Goal: Information Seeking & Learning: Check status

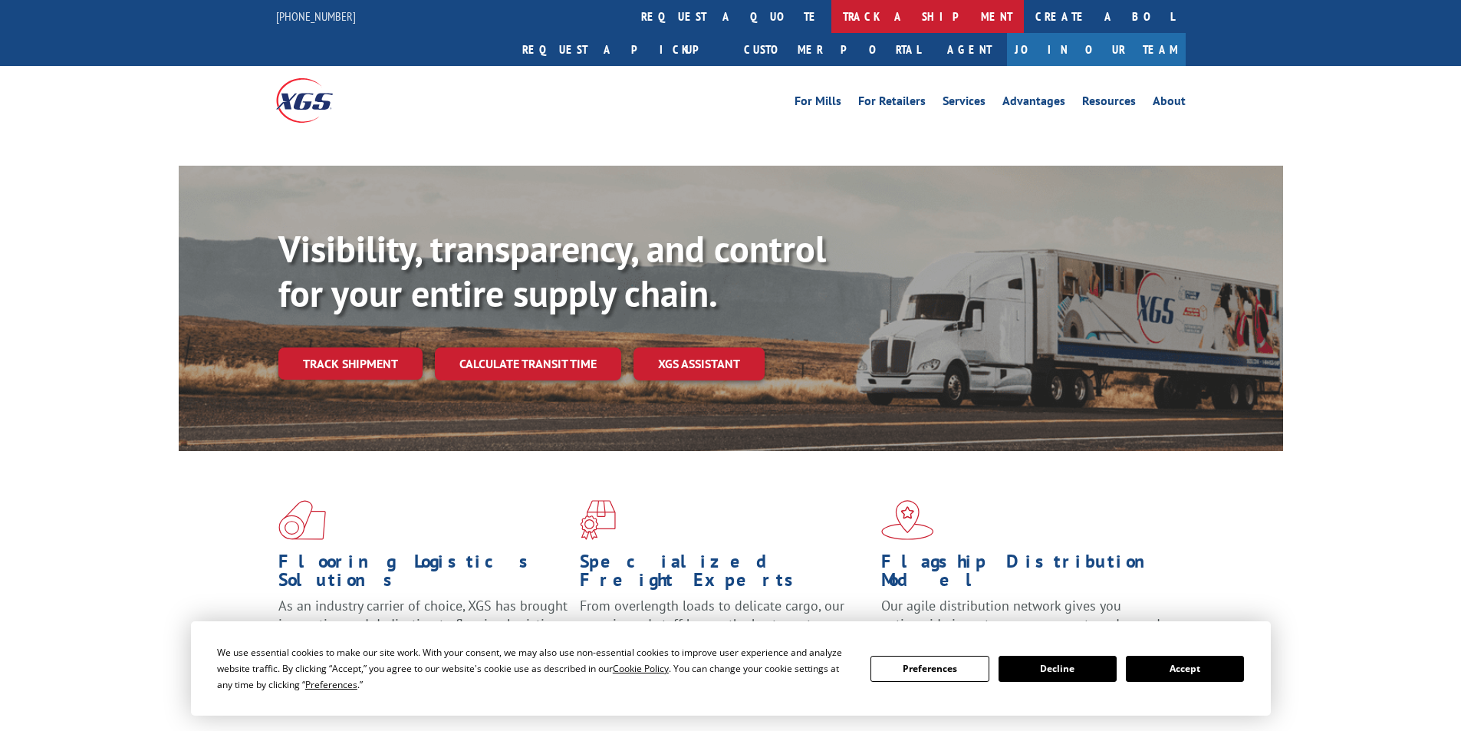
click at [831, 12] on link "track a shipment" at bounding box center [927, 16] width 192 height 33
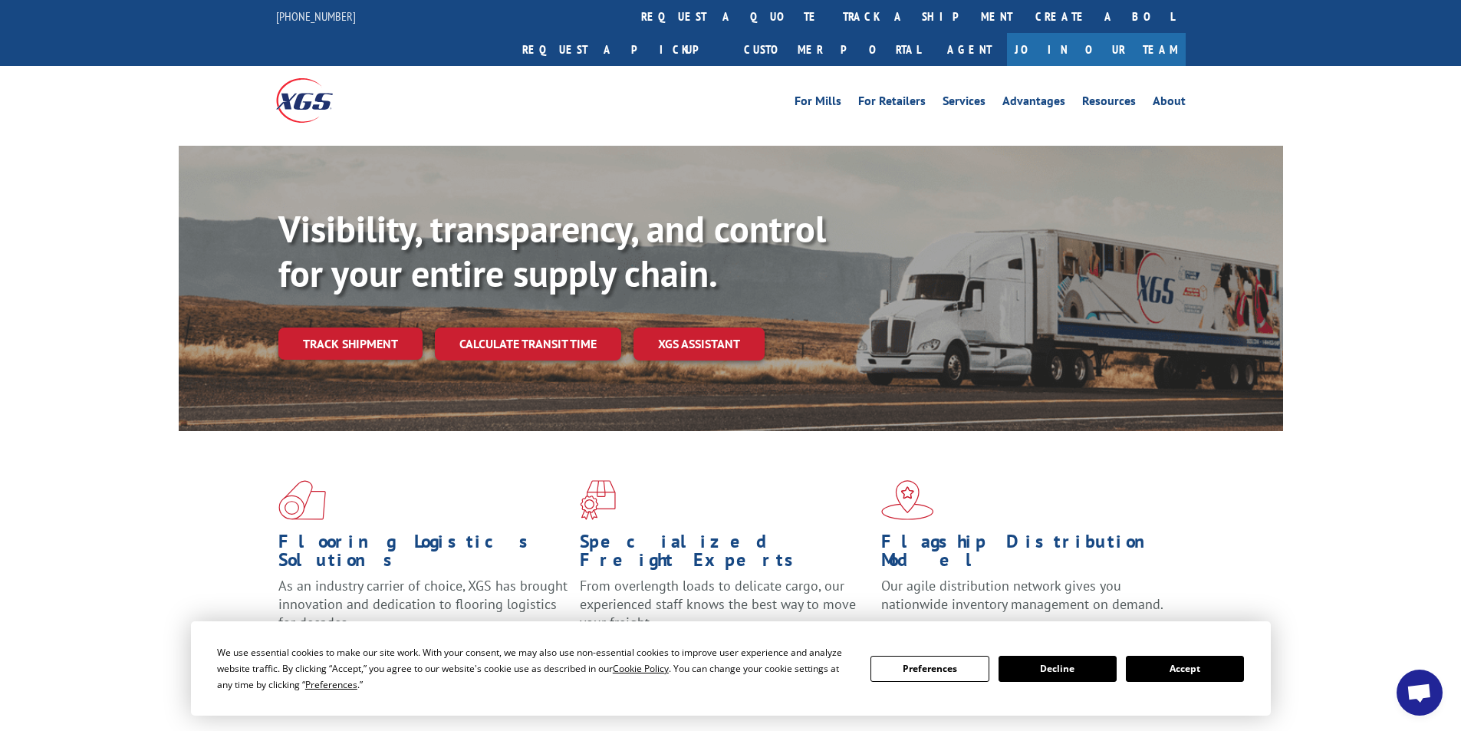
drag, startPoint x: 691, startPoint y: 9, endPoint x: 698, endPoint y: 47, distance: 38.3
click at [831, 10] on link "track a shipment" at bounding box center [927, 16] width 192 height 33
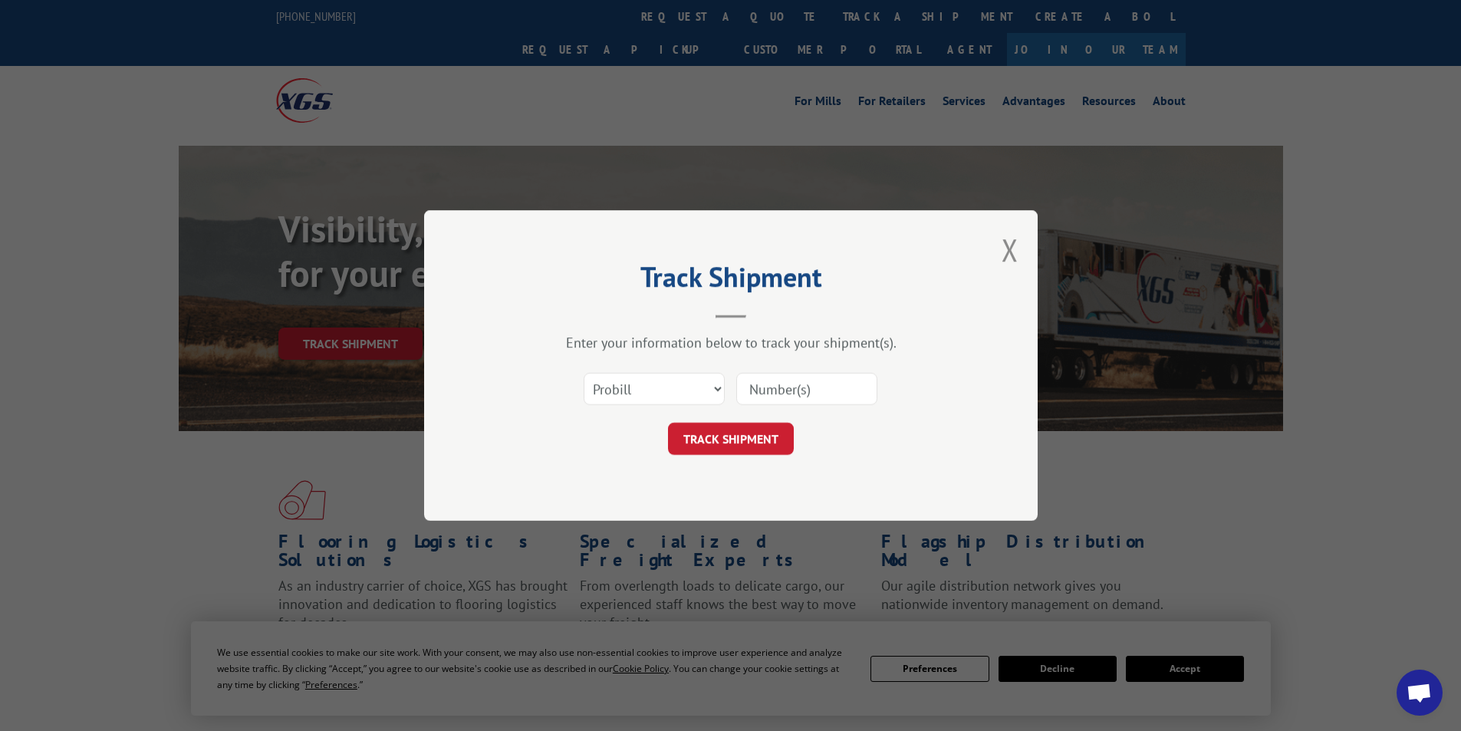
click at [802, 389] on input at bounding box center [806, 389] width 141 height 32
paste input "17347826"
type input "17347826"
click at [743, 438] on button "TRACK SHIPMENT" at bounding box center [731, 438] width 126 height 32
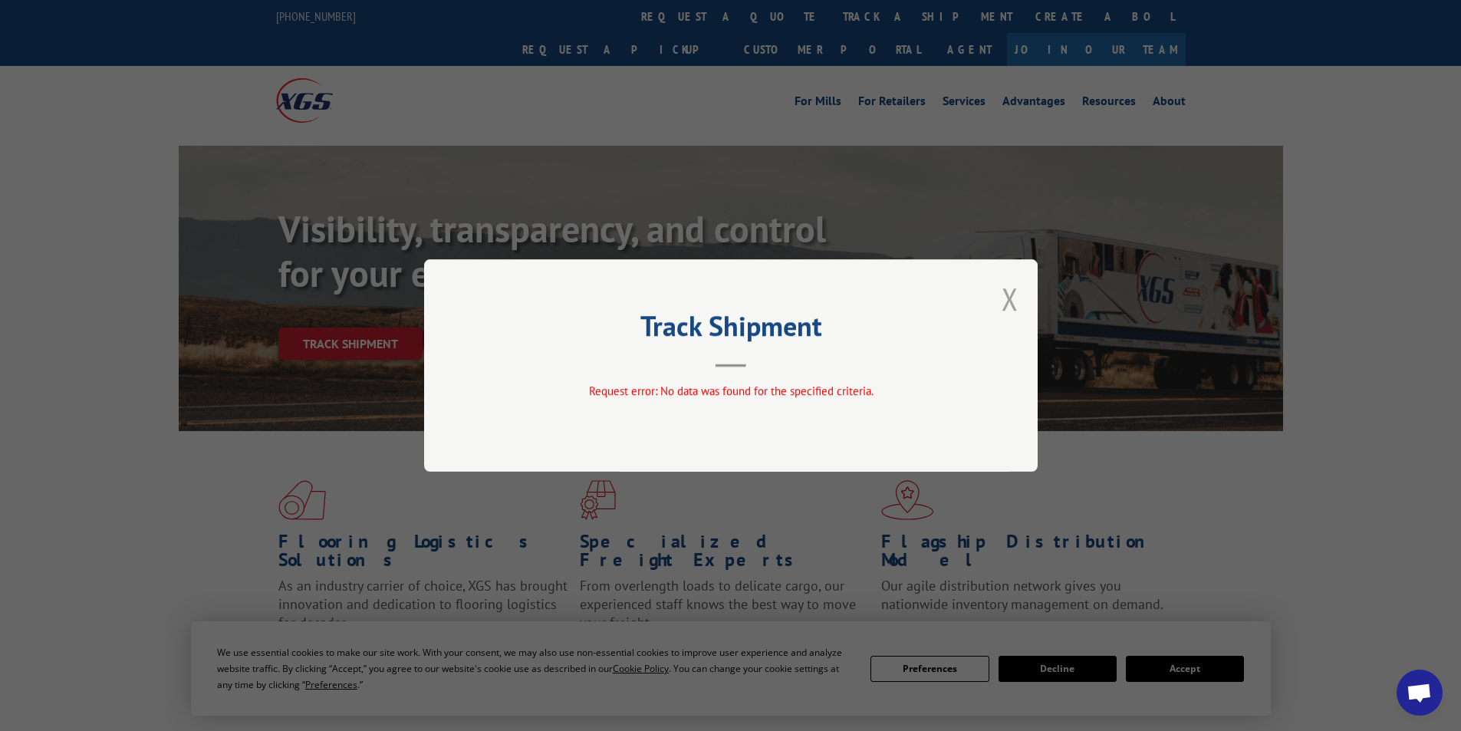
click at [1015, 301] on button "Close modal" at bounding box center [1009, 298] width 17 height 41
